Goal: Information Seeking & Learning: Learn about a topic

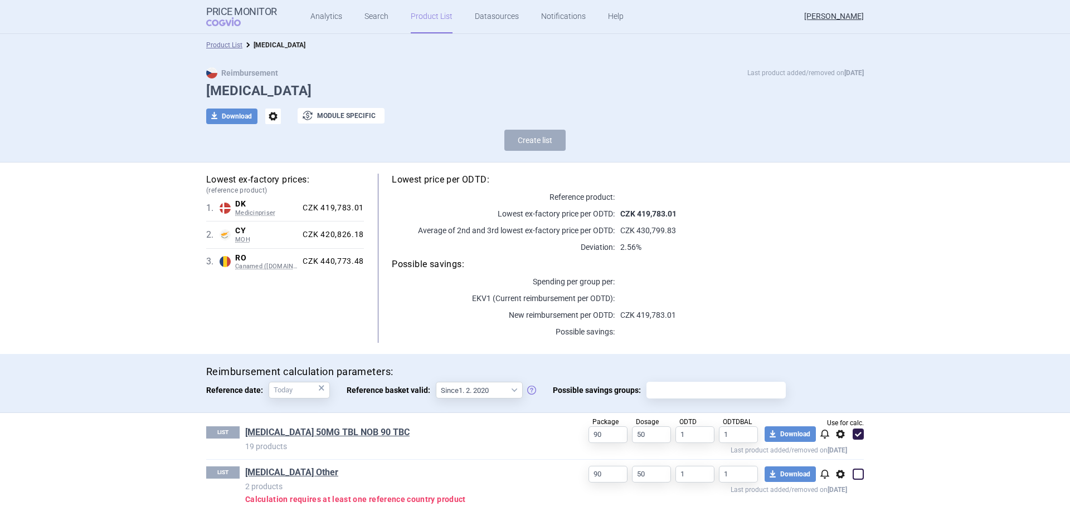
click at [435, 18] on link "Product List" at bounding box center [432, 16] width 42 height 33
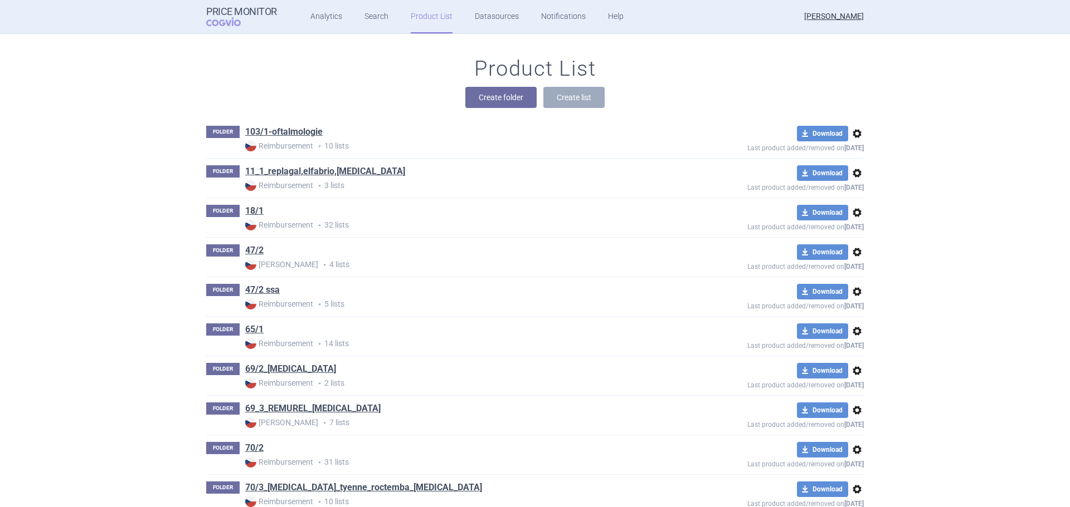
scroll to position [4230, 0]
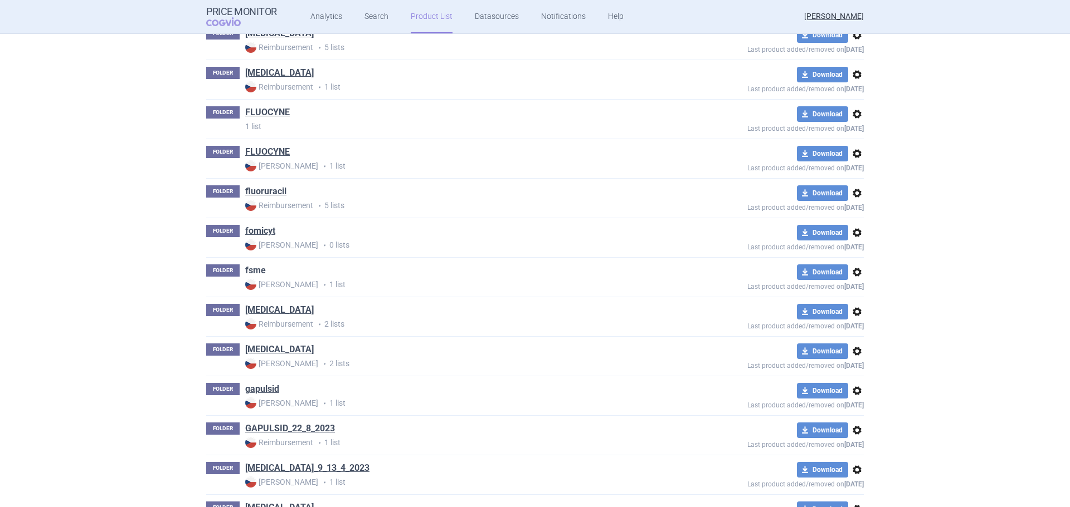
click at [256, 270] on link "fsme" at bounding box center [255, 271] width 21 height 12
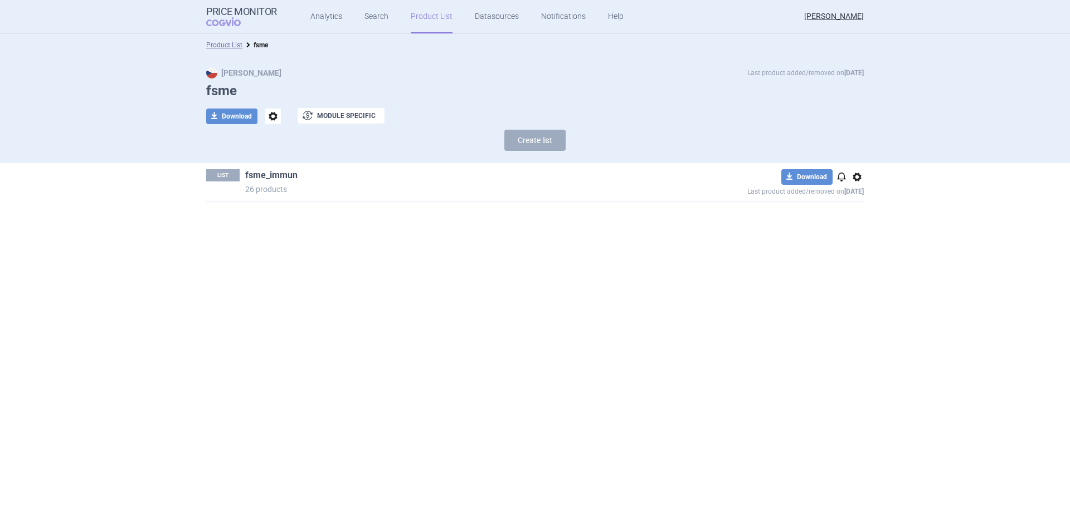
click at [268, 174] on link "fsme_immun" at bounding box center [271, 175] width 52 height 12
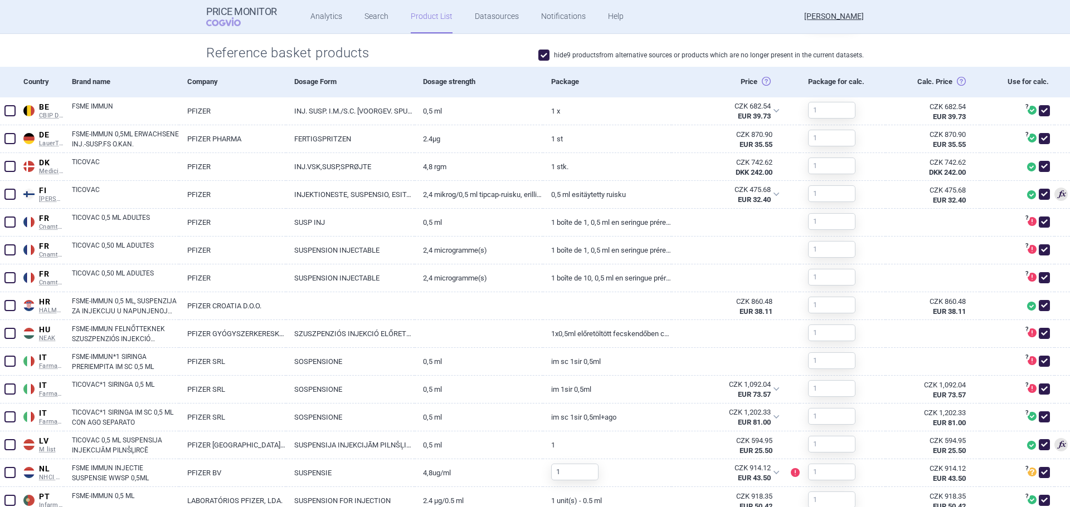
scroll to position [390, 0]
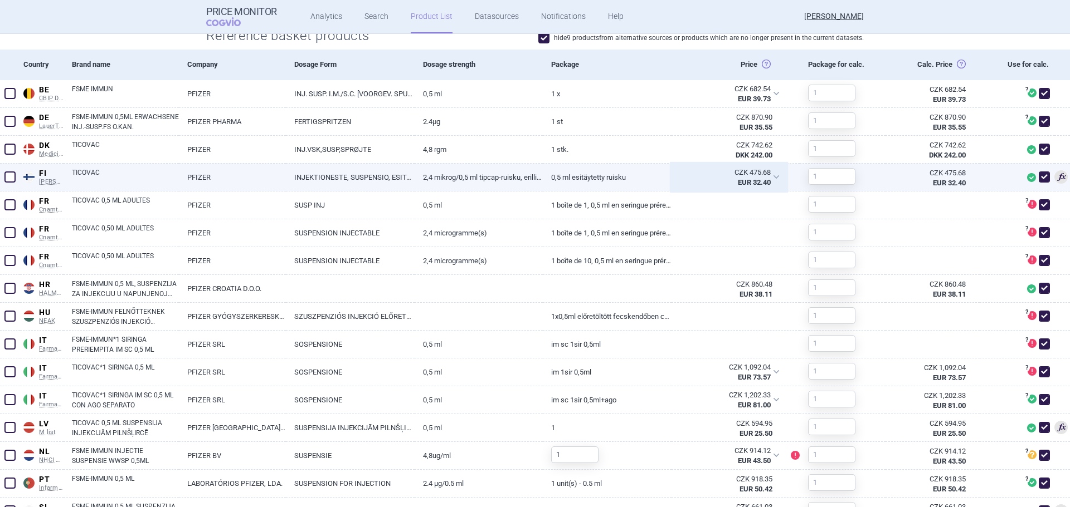
click at [768, 173] on div "CZK 475.68 EUR 32.40" at bounding box center [728, 178] width 115 height 28
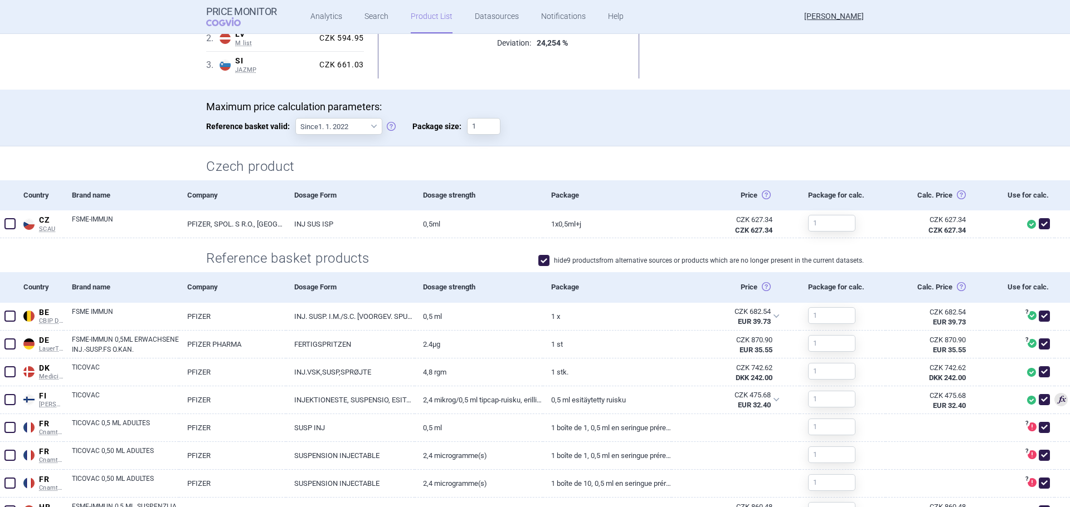
drag, startPoint x: 720, startPoint y: 108, endPoint x: 714, endPoint y: 150, distance: 42.8
click at [720, 111] on p "Maximum price calculation parameters:" at bounding box center [534, 107] width 657 height 12
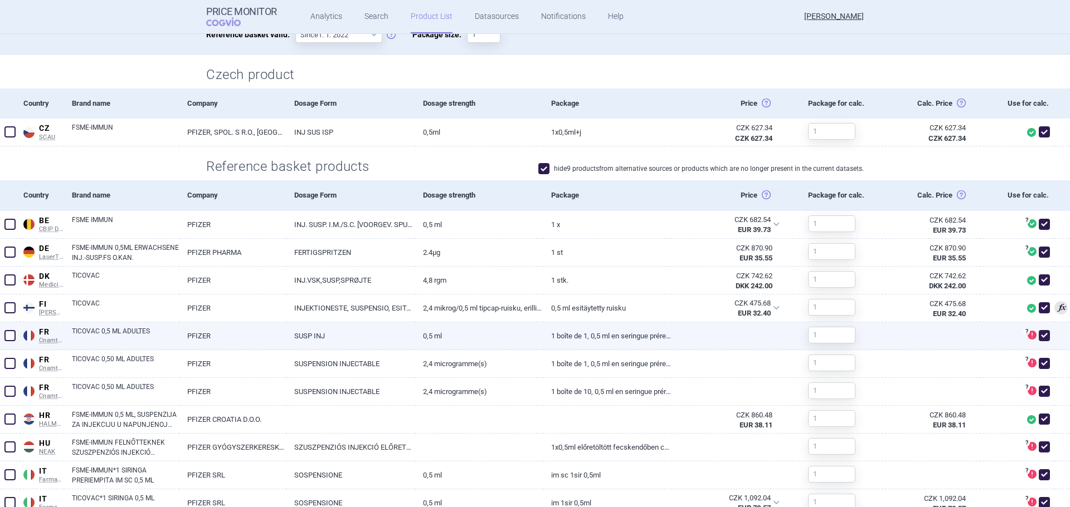
scroll to position [279, 0]
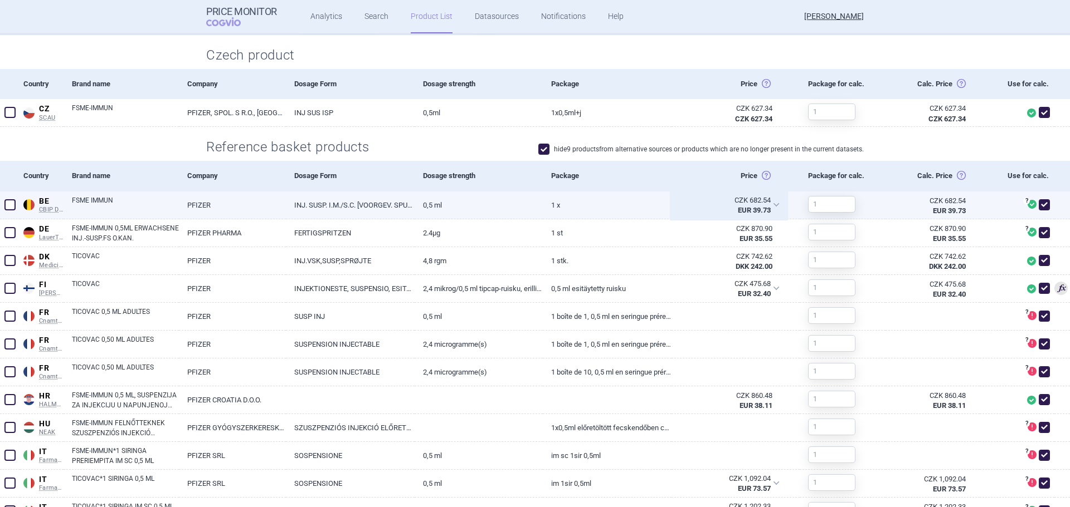
click at [769, 203] on div "CZK 682.54 EUR 39.73" at bounding box center [728, 206] width 115 height 28
click at [773, 200] on div "CZK 682.54 EUR 39.73" at bounding box center [728, 206] width 115 height 28
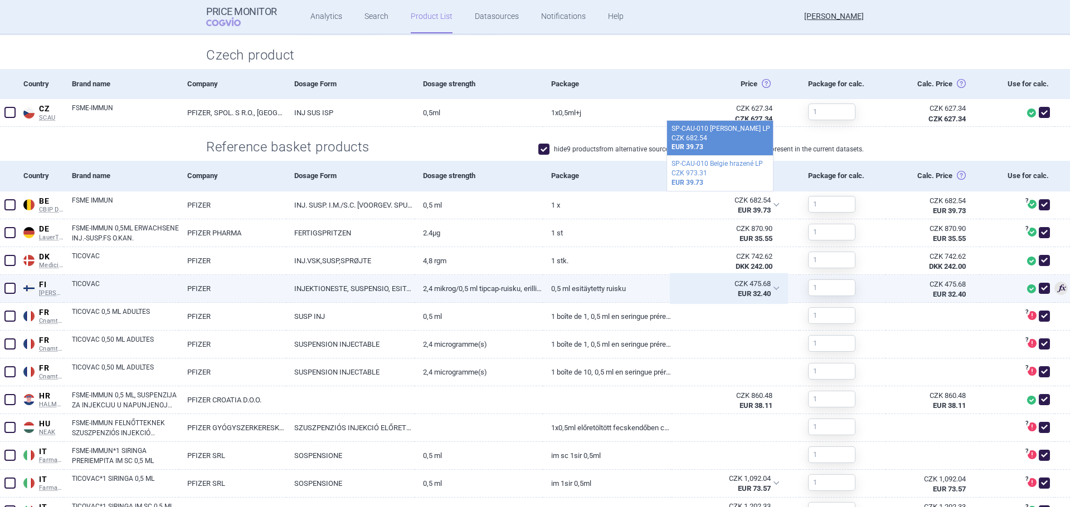
click at [765, 282] on div "CZK 475.68 EUR 32.40" at bounding box center [728, 289] width 115 height 28
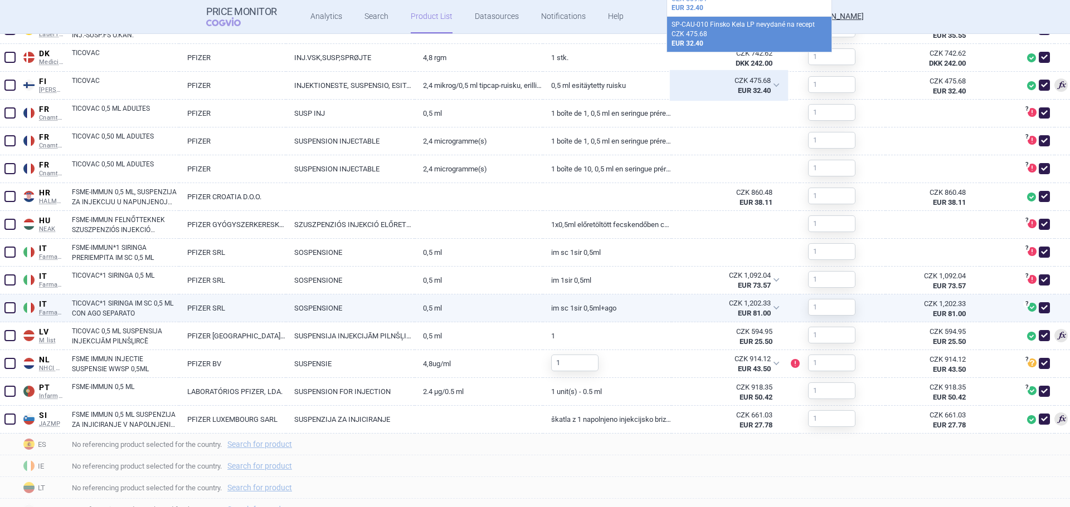
scroll to position [501, 0]
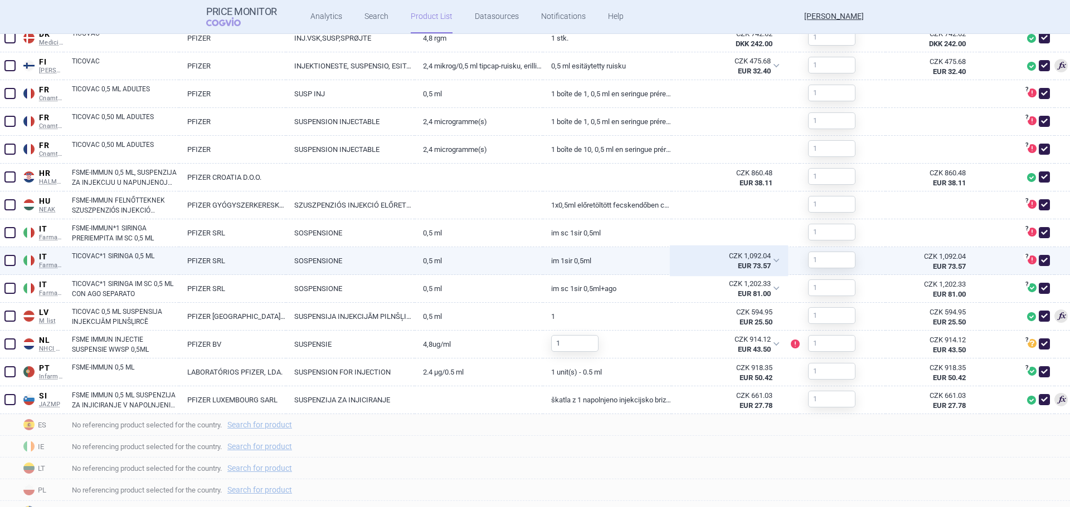
click at [765, 263] on div "CZK 1,092.04 EUR 73.57" at bounding box center [728, 261] width 115 height 28
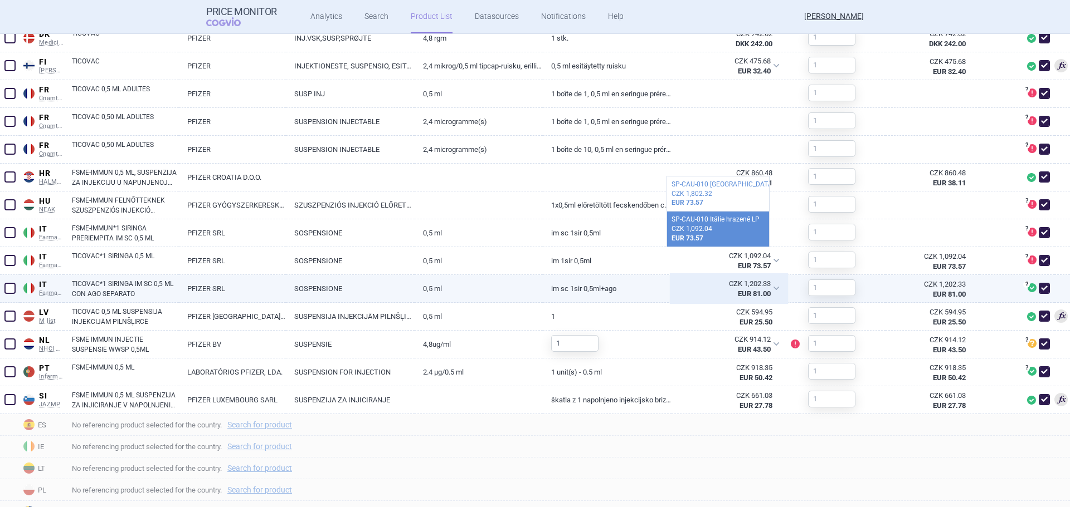
click at [763, 284] on div "CZK 1,202.33" at bounding box center [724, 284] width 91 height 10
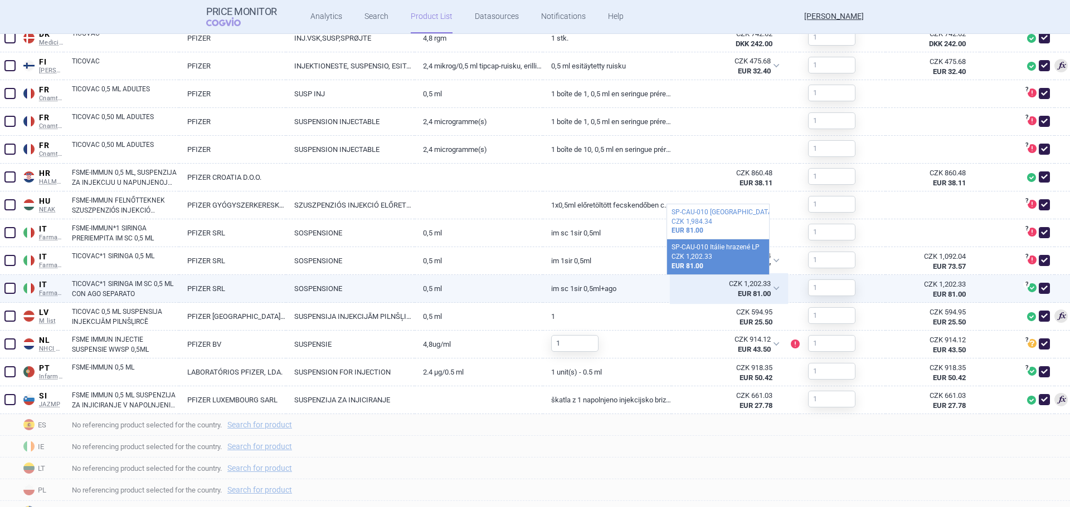
click at [763, 284] on div "CZK 1,202.33" at bounding box center [724, 284] width 91 height 10
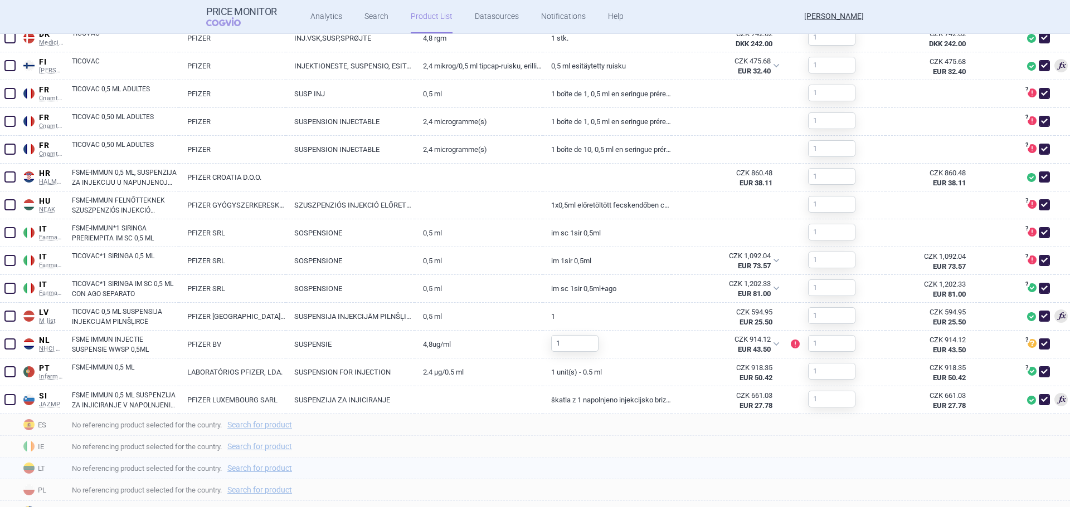
drag, startPoint x: 790, startPoint y: 479, endPoint x: 784, endPoint y: 443, distance: 36.7
click at [791, 477] on section "Lowest ex-factory prices: 1 . FI KELA Finland KELA Pharmaceutical Database of m…" at bounding box center [535, 107] width 1070 height 932
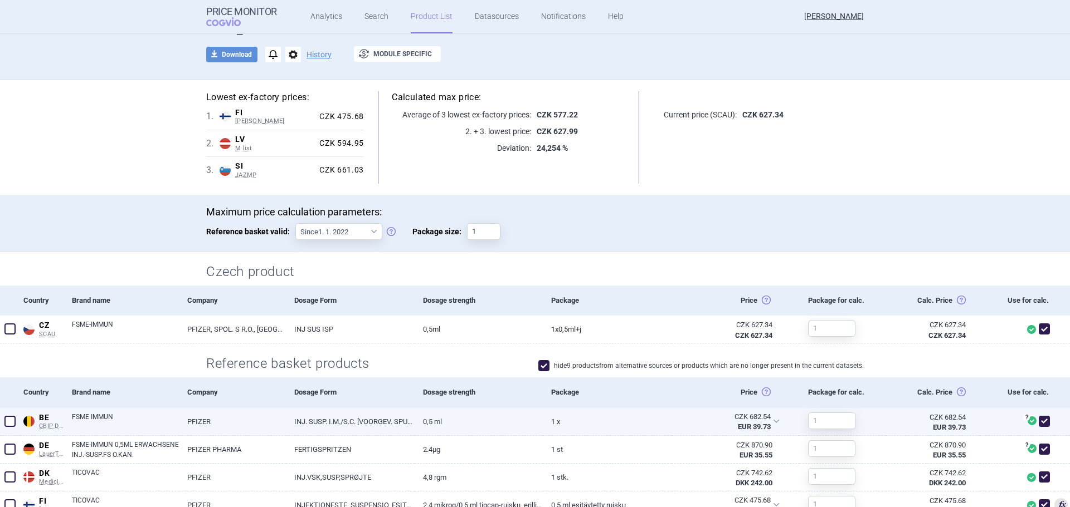
scroll to position [0, 0]
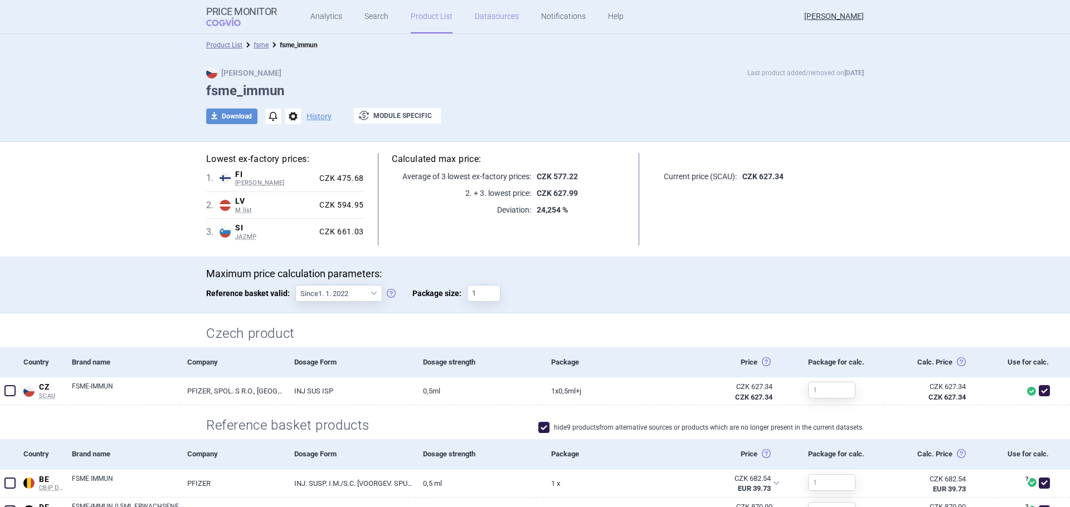
click at [482, 16] on link "Datasources" at bounding box center [497, 16] width 44 height 33
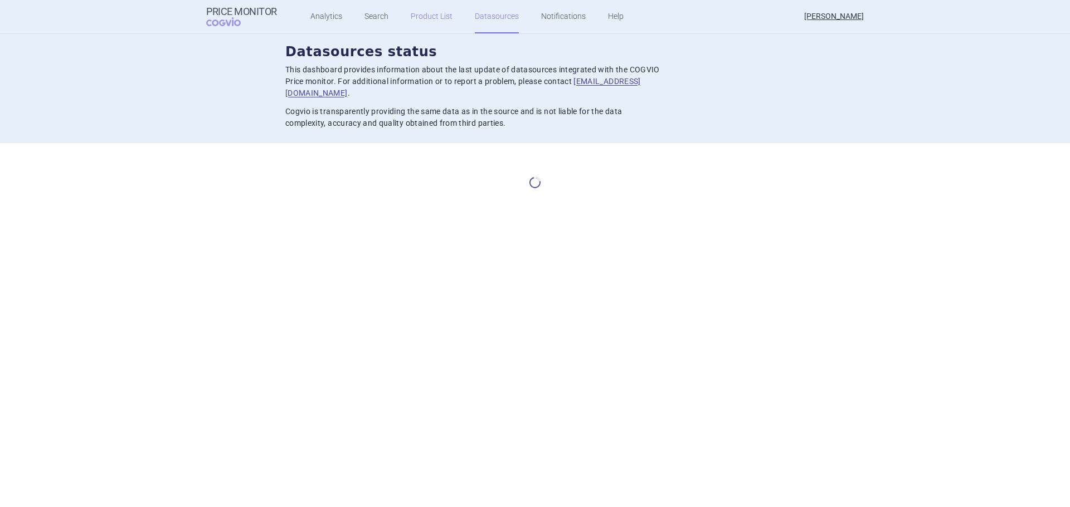
click at [437, 16] on link "Product List" at bounding box center [432, 16] width 42 height 33
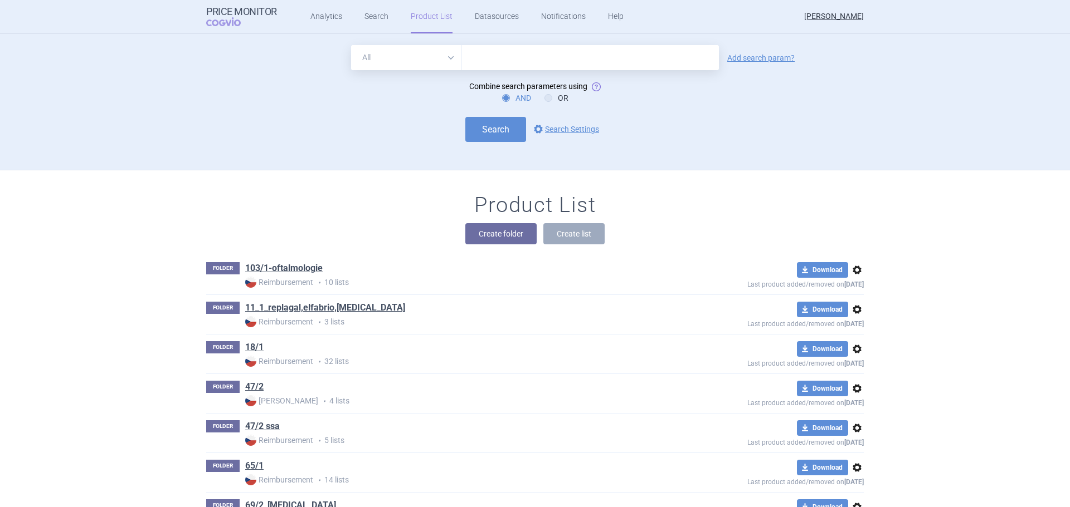
scroll to position [136, 0]
